Goal: Transaction & Acquisition: Purchase product/service

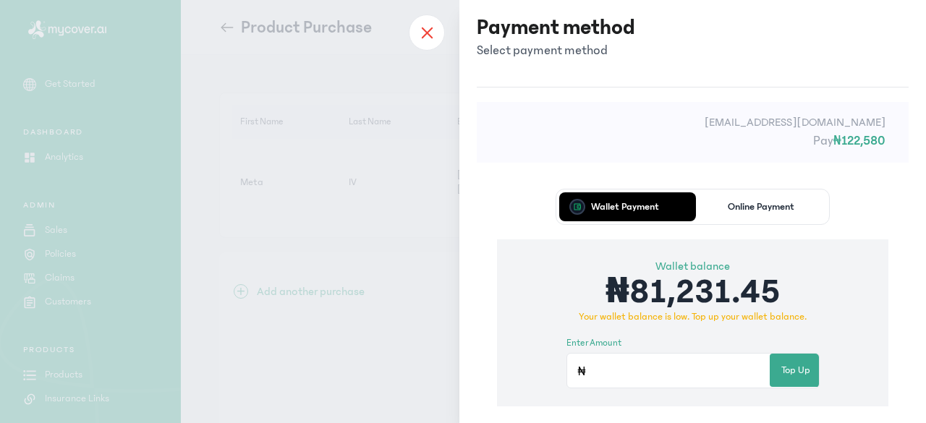
click at [428, 32] on icon at bounding box center [427, 32] width 12 height 13
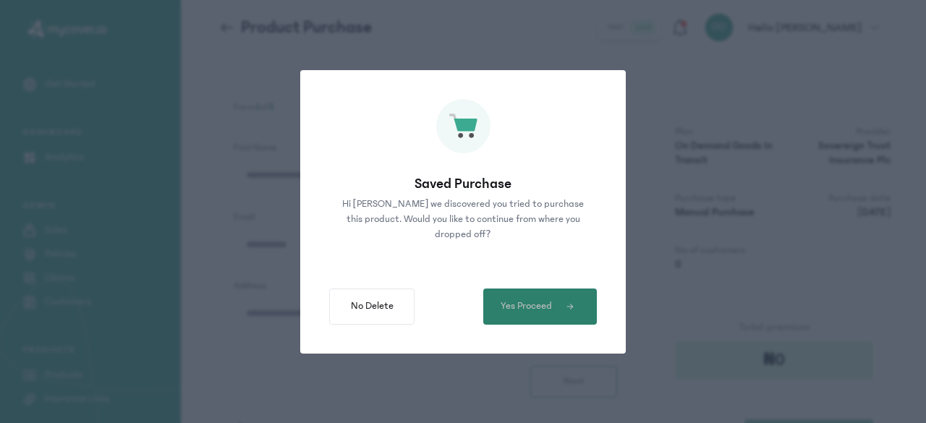
click at [543, 306] on span "Yes Proceed" at bounding box center [526, 306] width 51 height 15
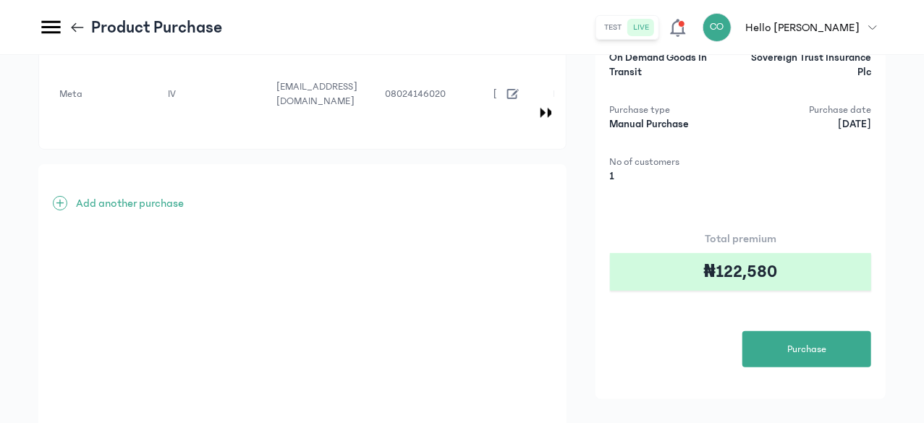
scroll to position [90, 0]
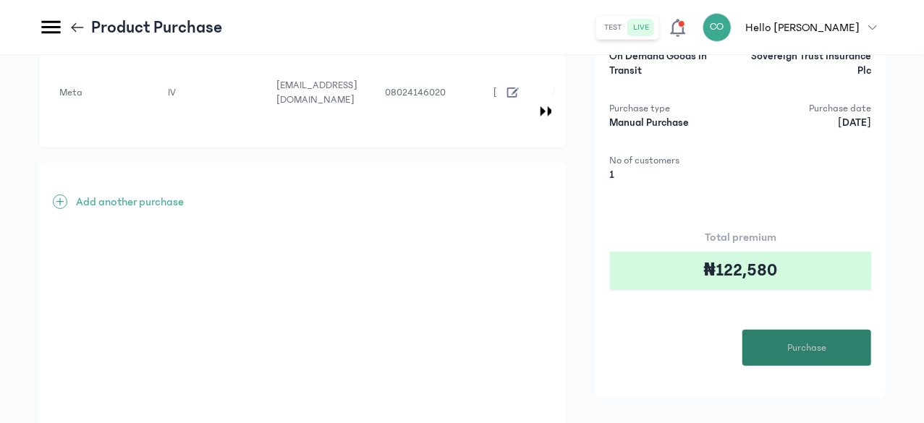
click at [811, 345] on span "Purchase" at bounding box center [806, 348] width 39 height 15
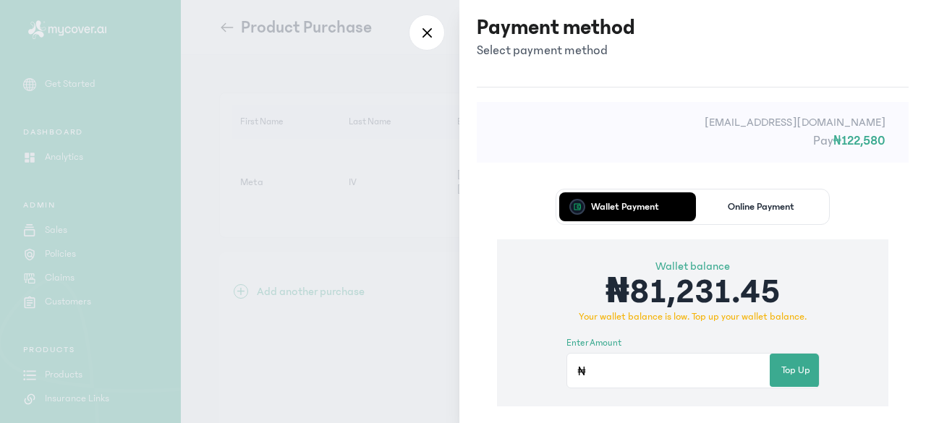
click at [758, 48] on div "Payment method Select payment method" at bounding box center [693, 37] width 432 height 46
click at [430, 30] on icon at bounding box center [427, 32] width 12 height 13
